Goal: Information Seeking & Learning: Check status

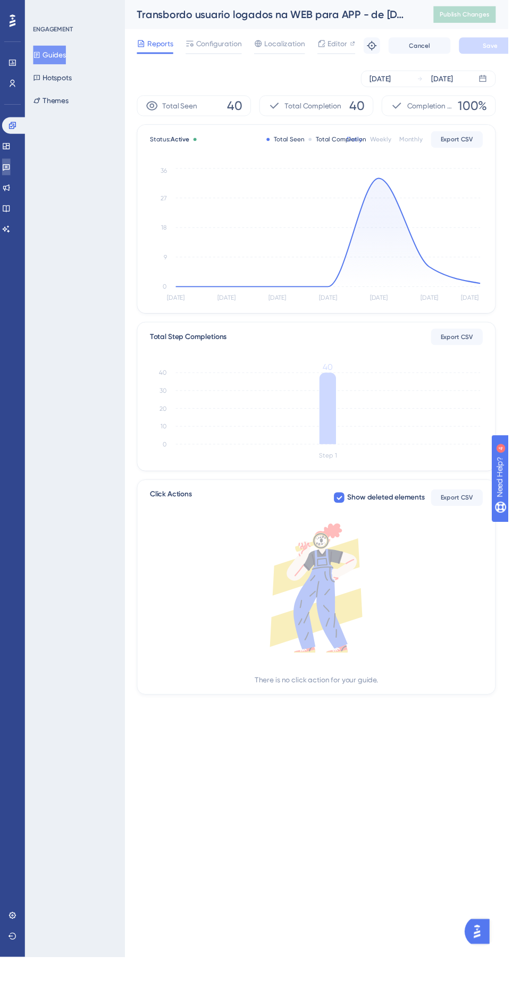
click at [11, 171] on icon at bounding box center [6, 171] width 9 height 9
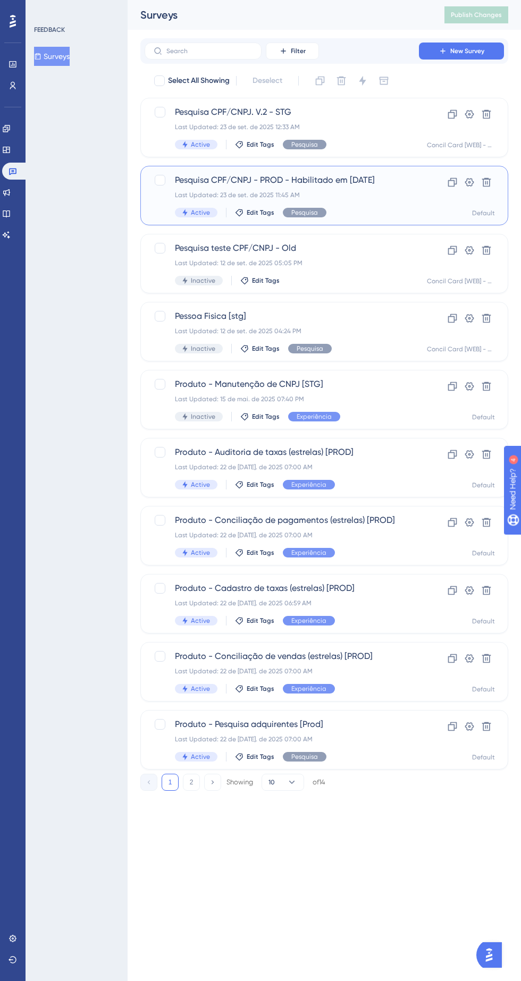
click at [356, 189] on div "Pesquisa CPF/CNPJ - PROD - Habilitado em [DATE] Last Updated: 23 de set. de 202…" at bounding box center [282, 196] width 214 height 44
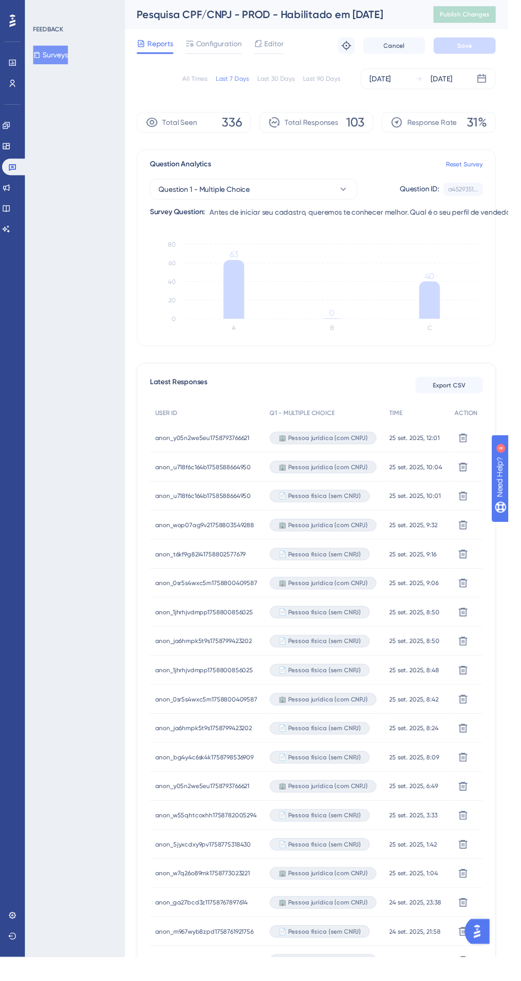
click at [254, 289] on line at bounding box center [340, 289] width 301 height 0
click at [457, 293] on icon "A B C 0 20 40 60 80 63 0 40" at bounding box center [324, 294] width 341 height 106
click at [11, 128] on icon at bounding box center [6, 128] width 9 height 9
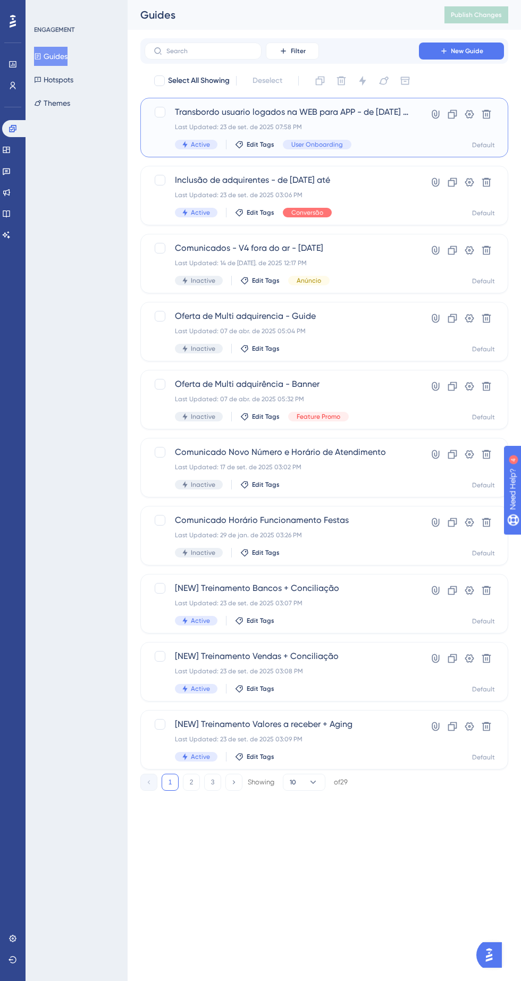
click at [340, 122] on div "Transbordo usuario logados na WEB para APP - de [DATE] até Last Updated: 23 de …" at bounding box center [292, 128] width 235 height 44
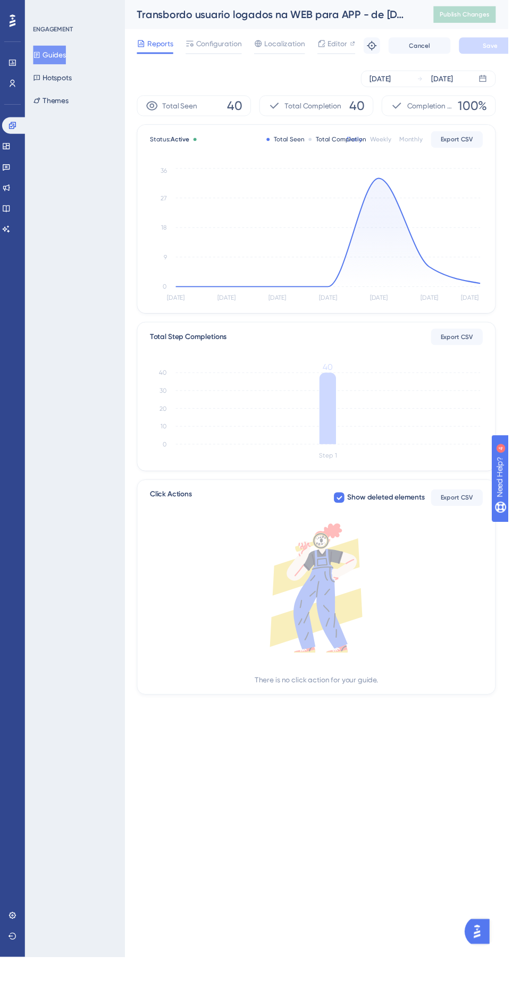
click at [484, 285] on icon "[DATE] Sep [DATE] Sep [DATE] Sep [DATE] 0 9 18 27 36" at bounding box center [324, 241] width 341 height 142
click at [337, 413] on icon at bounding box center [335, 418] width 17 height 73
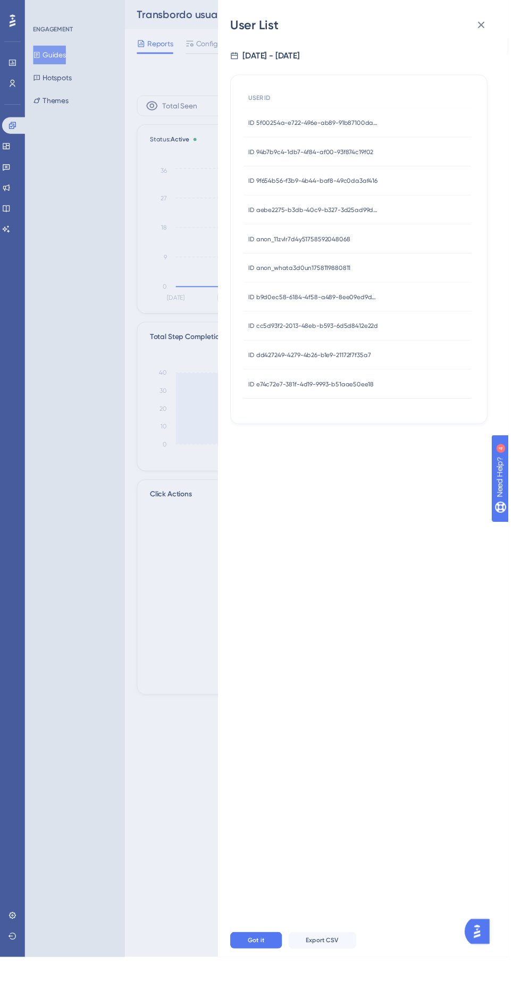
click at [205, 463] on div "User List [DATE] - [DATE] USER ID ID 5f00254a-e722-496e-ab89-91b87100da76 ID 5f…" at bounding box center [260, 490] width 521 height 981
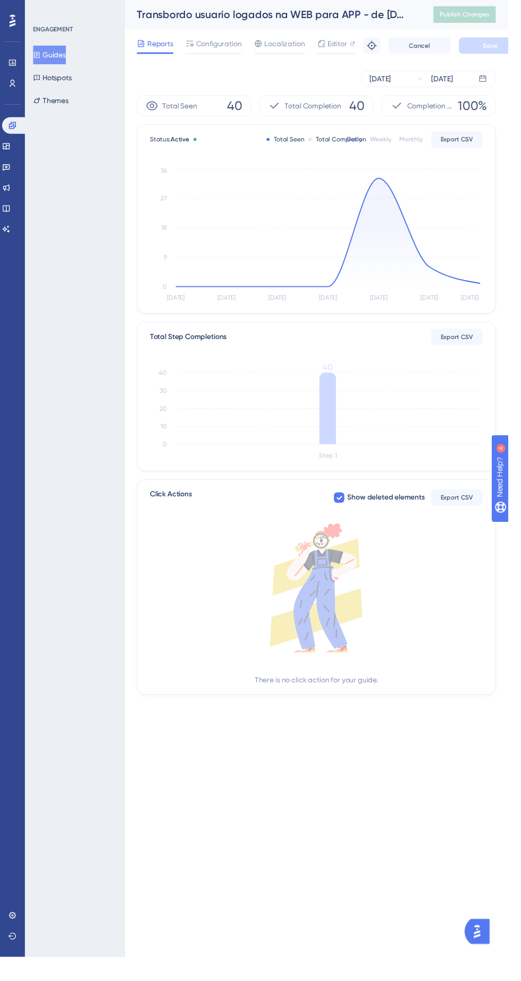
click at [464, 79] on div "[DATE]" at bounding box center [453, 80] width 22 height 13
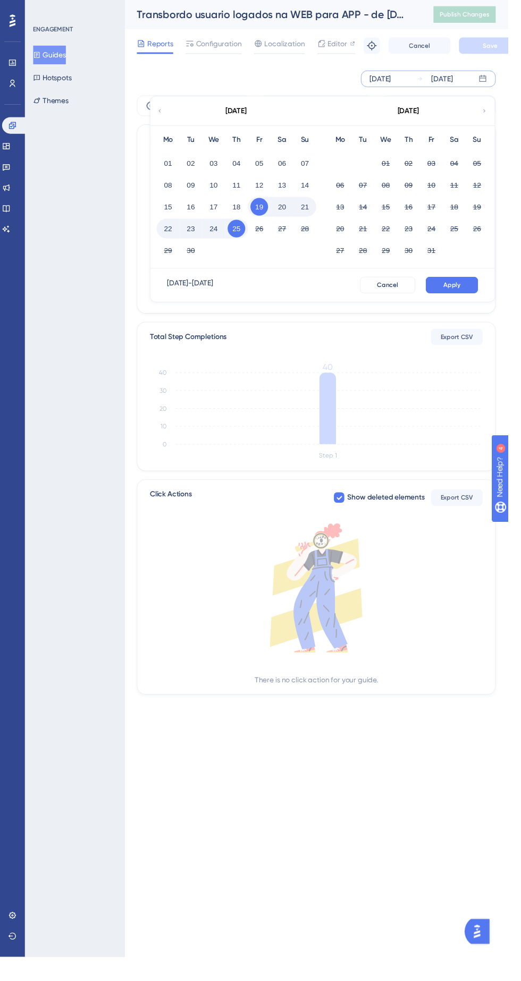
click at [242, 234] on button "25" at bounding box center [242, 234] width 18 height 18
click at [468, 296] on span "Apply" at bounding box center [464, 292] width 18 height 9
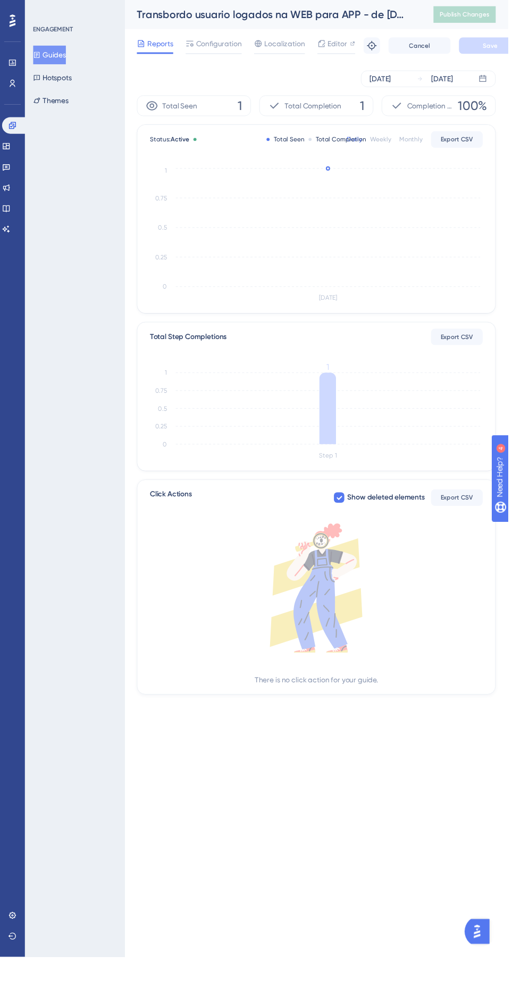
click at [326, 421] on icon "Step 1 0 0.25 0.5 0.75 1 1" at bounding box center [324, 424] width 341 height 102
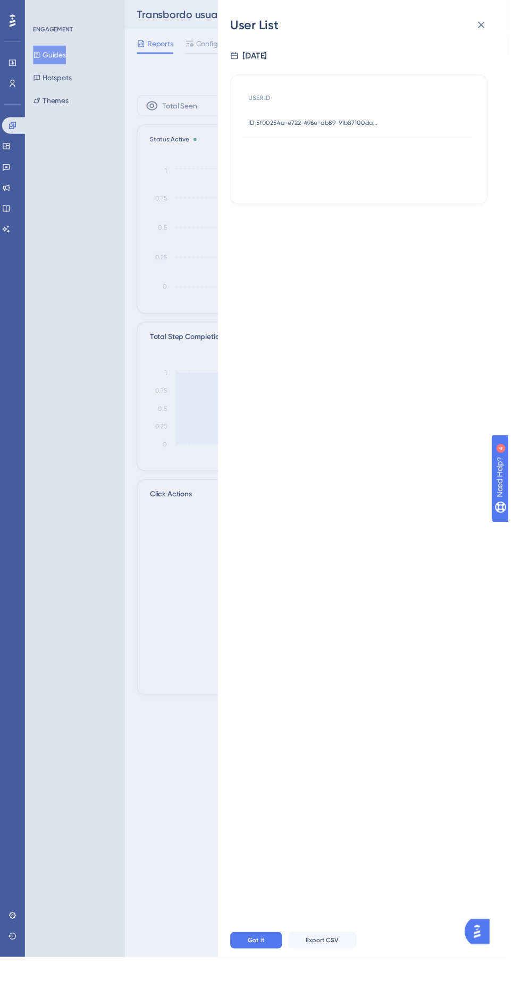
click at [367, 125] on span "ID 5f00254a-e722-496e-ab89-91b87100da76" at bounding box center [321, 126] width 133 height 9
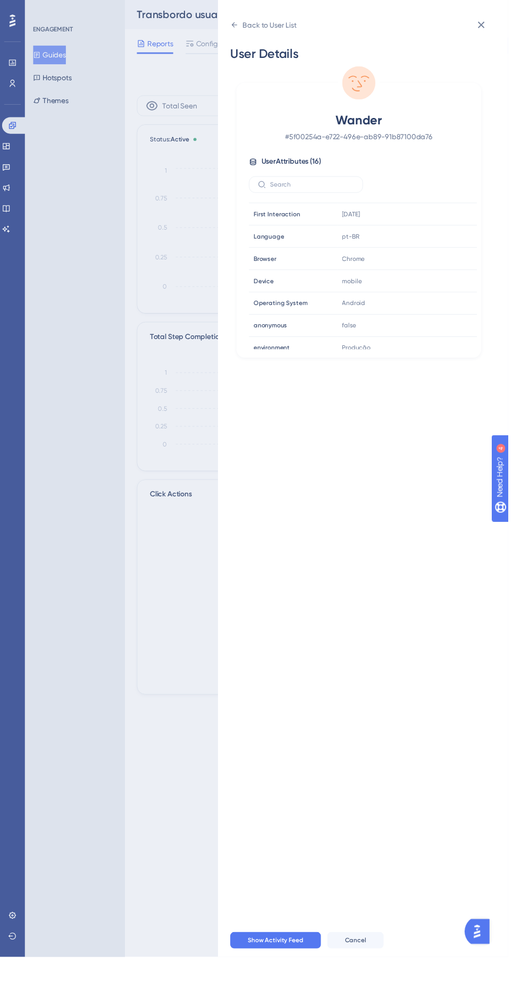
scroll to position [86, 0]
click at [512, 38] on div "User Details Wander # 5f00254a-e722-496e-ab89-91b87100da76 User Attributes ( 16…" at bounding box center [376, 490] width 281 height 913
click at [196, 700] on div "Back to User List User Details Wander # 5f00254a-e722-496e-ab89-91b87100da76 Us…" at bounding box center [260, 490] width 521 height 981
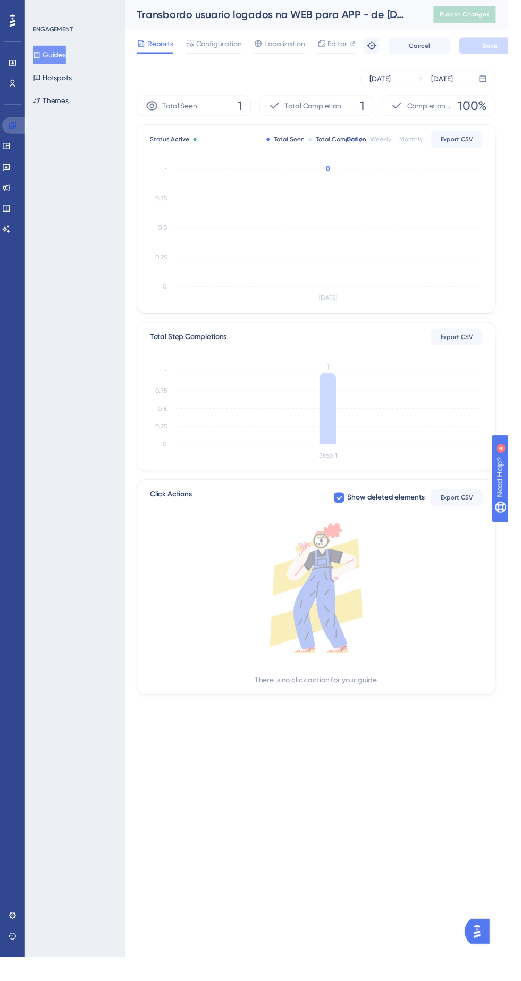
click at [13, 129] on icon at bounding box center [12, 128] width 7 height 7
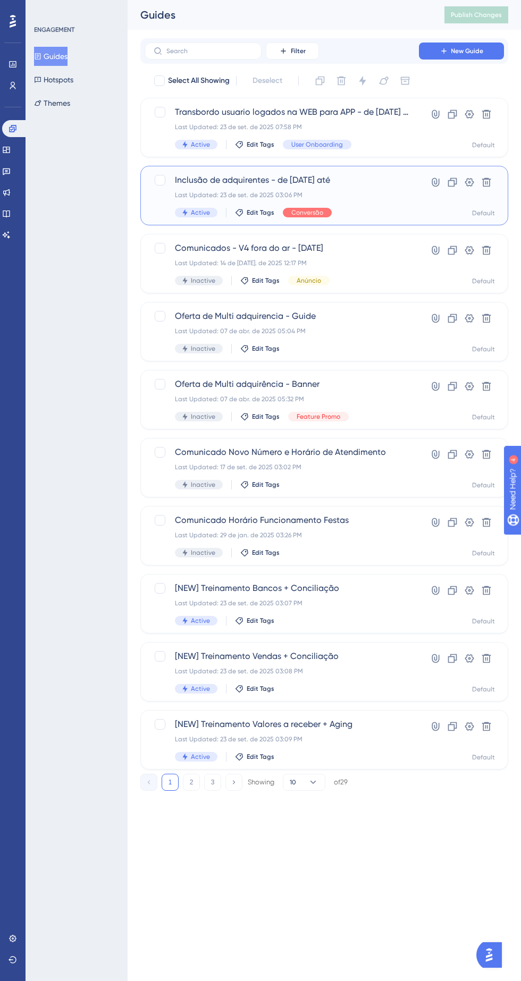
click at [363, 198] on div "Last Updated: 23 de set. de 2025 03:06 PM" at bounding box center [282, 195] width 214 height 9
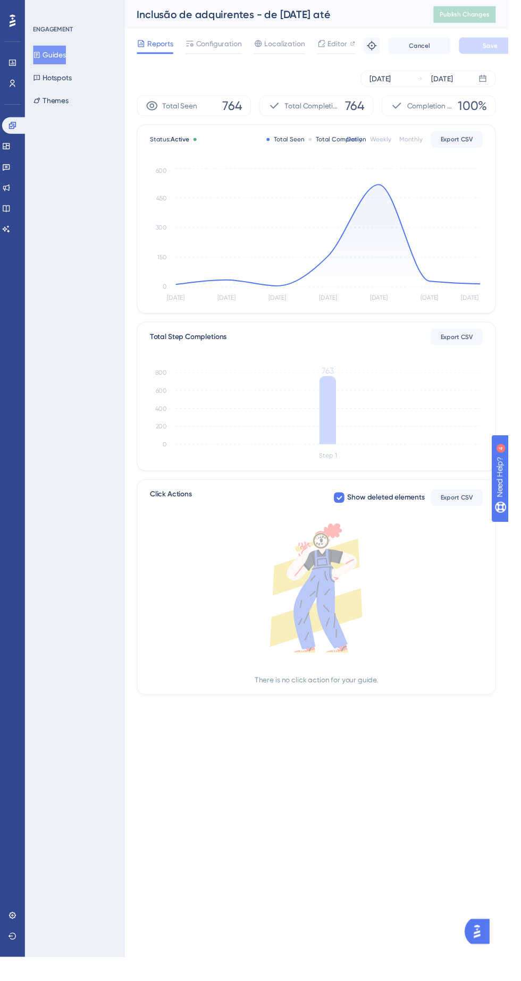
click at [386, 198] on icon at bounding box center [336, 241] width 312 height 105
click at [482, 289] on icon "[DATE] Sep [DATE] Sep [DATE] Sep [DATE] 0 150 300 450 600" at bounding box center [324, 241] width 341 height 142
click at [495, 81] on icon at bounding box center [495, 81] width 9 height 9
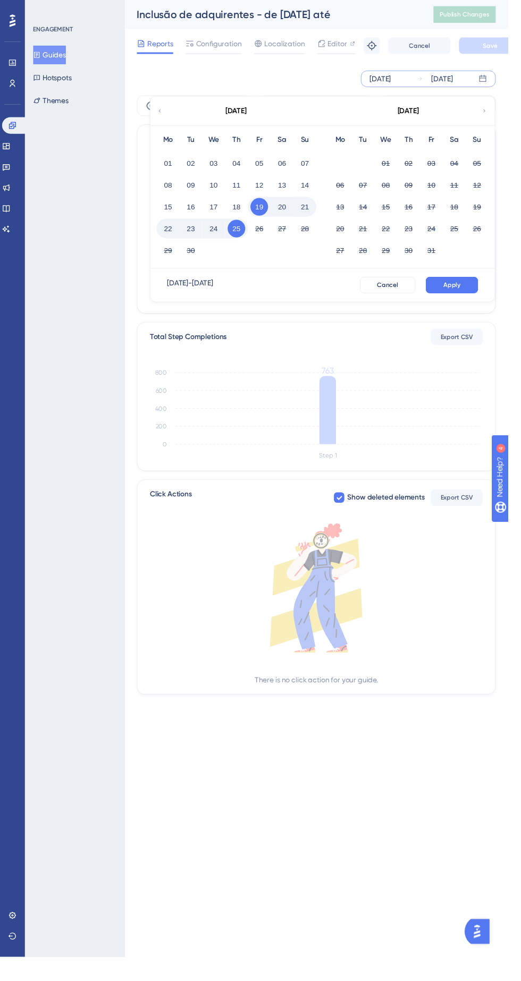
click at [196, 235] on button "23" at bounding box center [196, 234] width 18 height 18
click at [197, 234] on button "23" at bounding box center [196, 234] width 18 height 18
click at [478, 287] on button "Apply" at bounding box center [463, 292] width 54 height 17
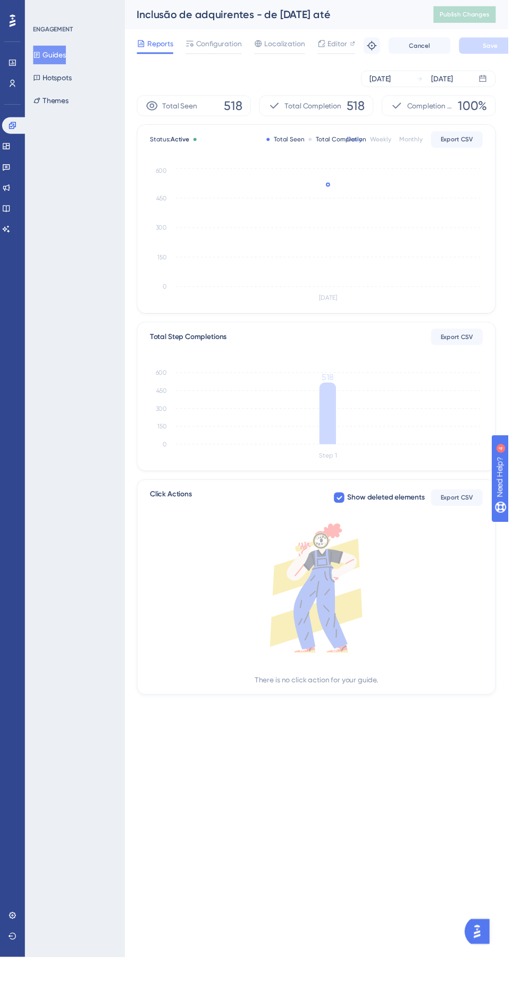
click at [342, 425] on icon at bounding box center [335, 423] width 17 height 63
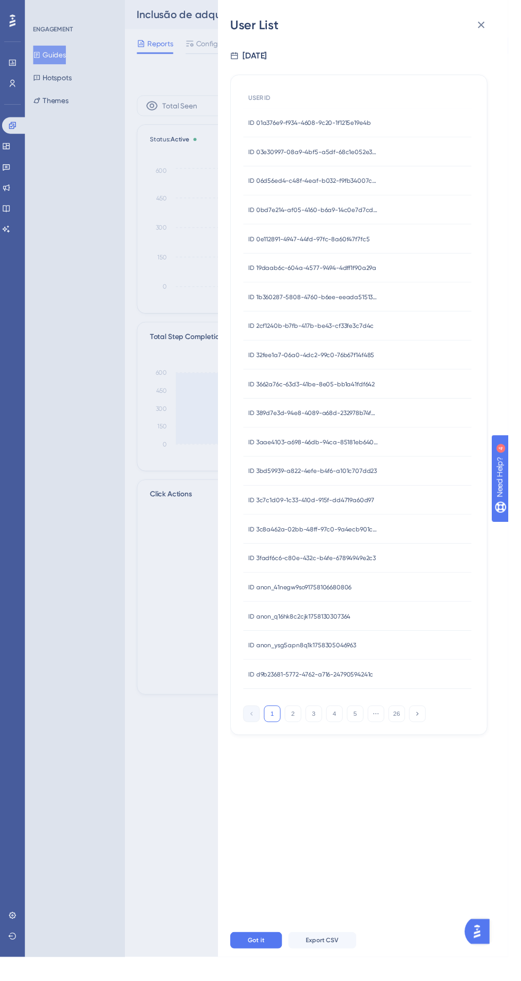
click at [497, 22] on icon at bounding box center [493, 25] width 7 height 7
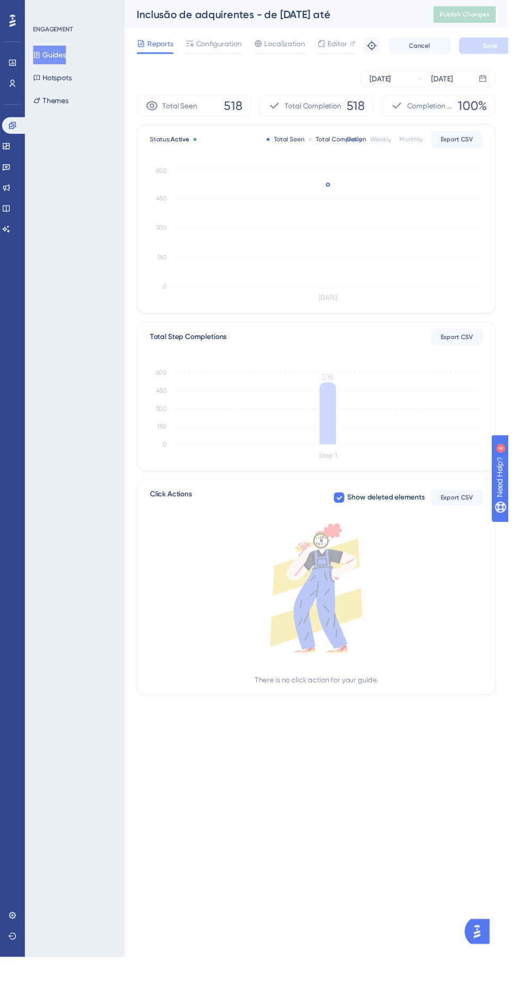
click at [486, 79] on div "[DATE] [DATE]" at bounding box center [439, 80] width 138 height 17
